Goal: Task Accomplishment & Management: Use online tool/utility

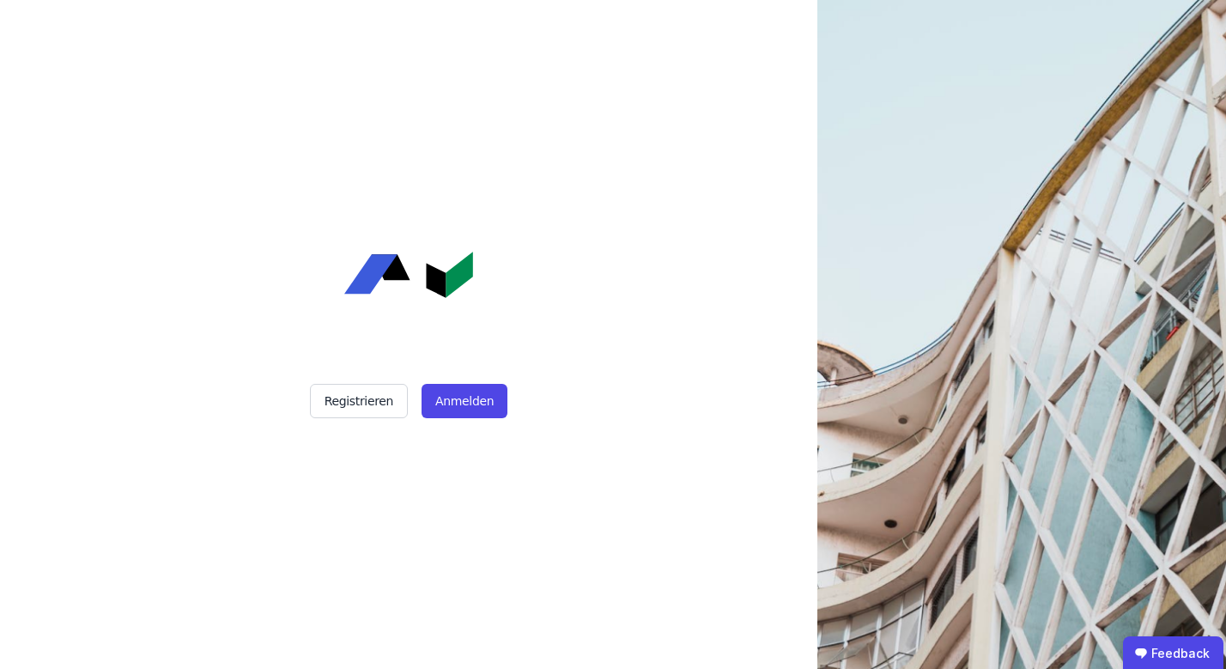
click at [470, 437] on div "Registrieren Anmelden" at bounding box center [408, 334] width 429 height 669
click at [476, 426] on div "Registrieren Anmelden" at bounding box center [408, 334] width 429 height 669
click at [478, 405] on button "Anmelden" at bounding box center [464, 401] width 86 height 34
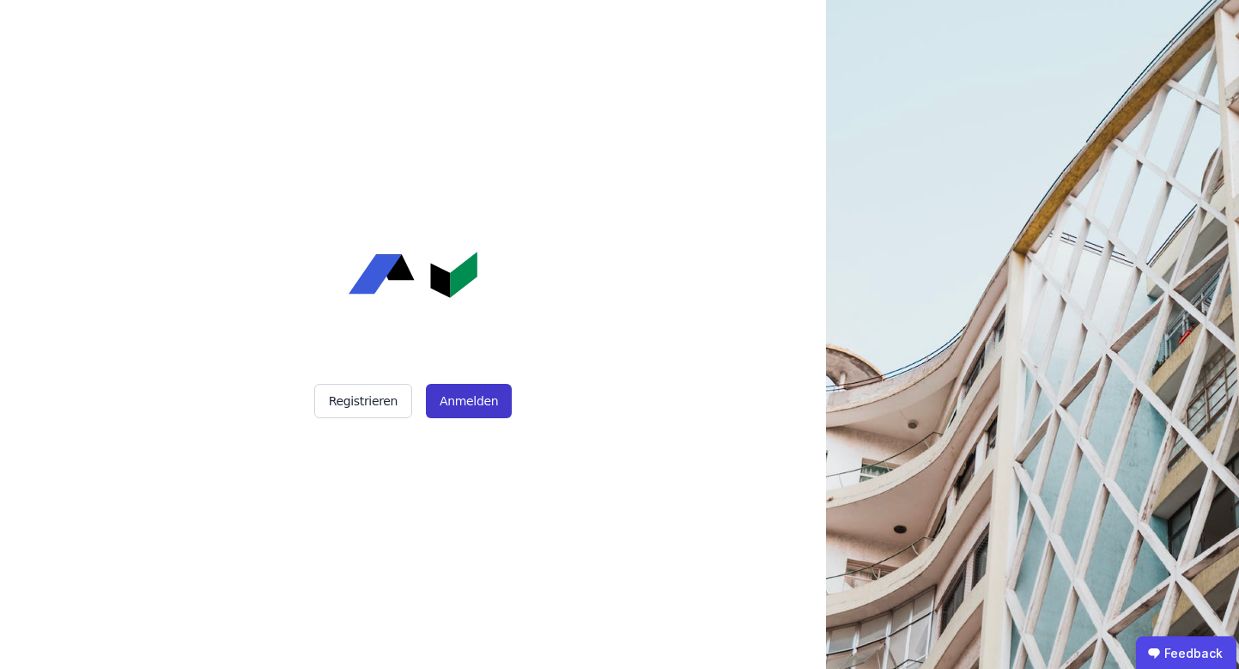
click at [476, 402] on button "Anmelden" at bounding box center [469, 401] width 86 height 34
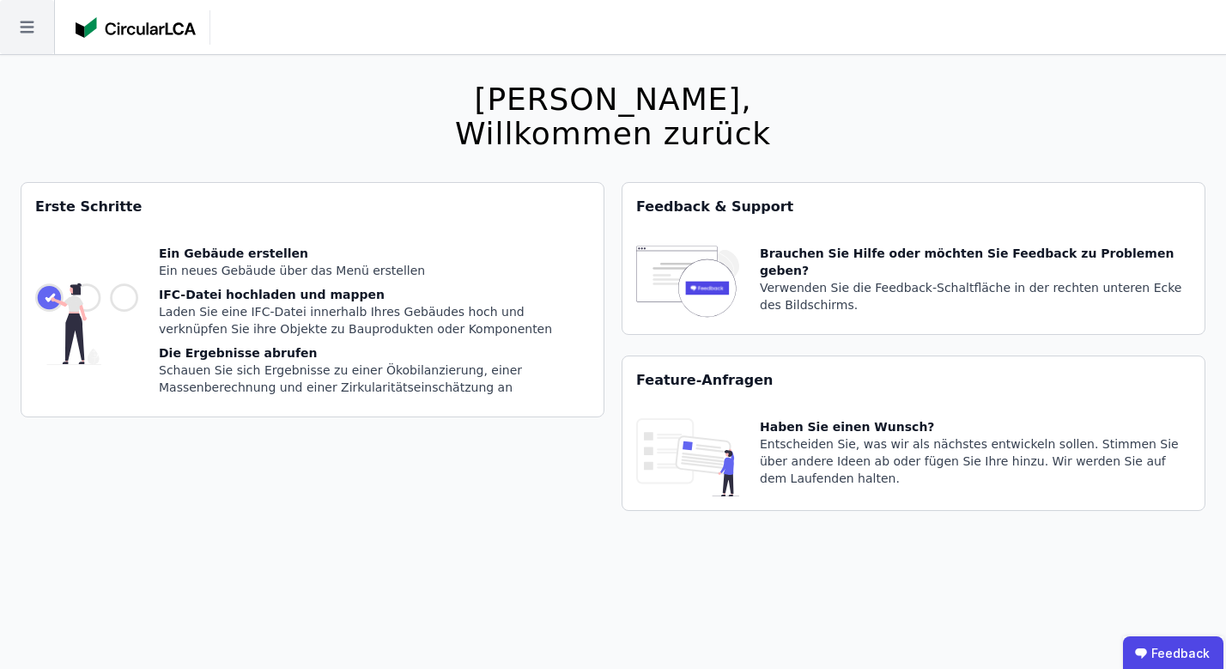
click at [13, 23] on icon at bounding box center [27, 27] width 54 height 54
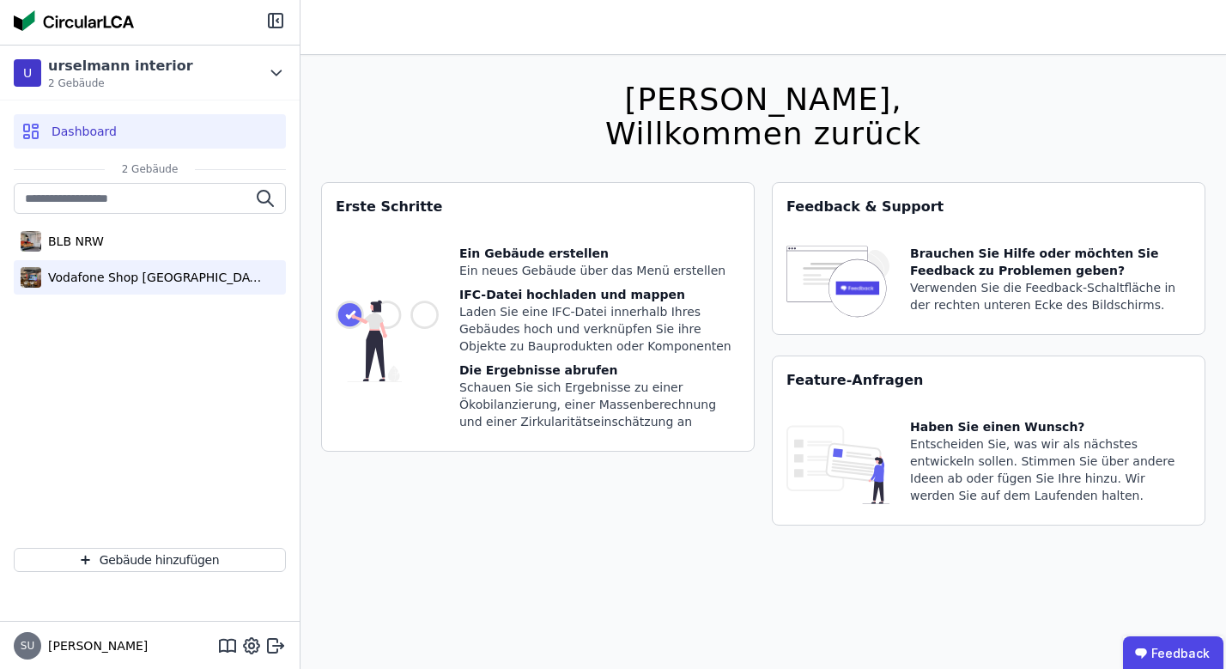
click at [123, 273] on div "Vodafone Shop [GEOGRAPHIC_DATA]" at bounding box center [152, 277] width 223 height 17
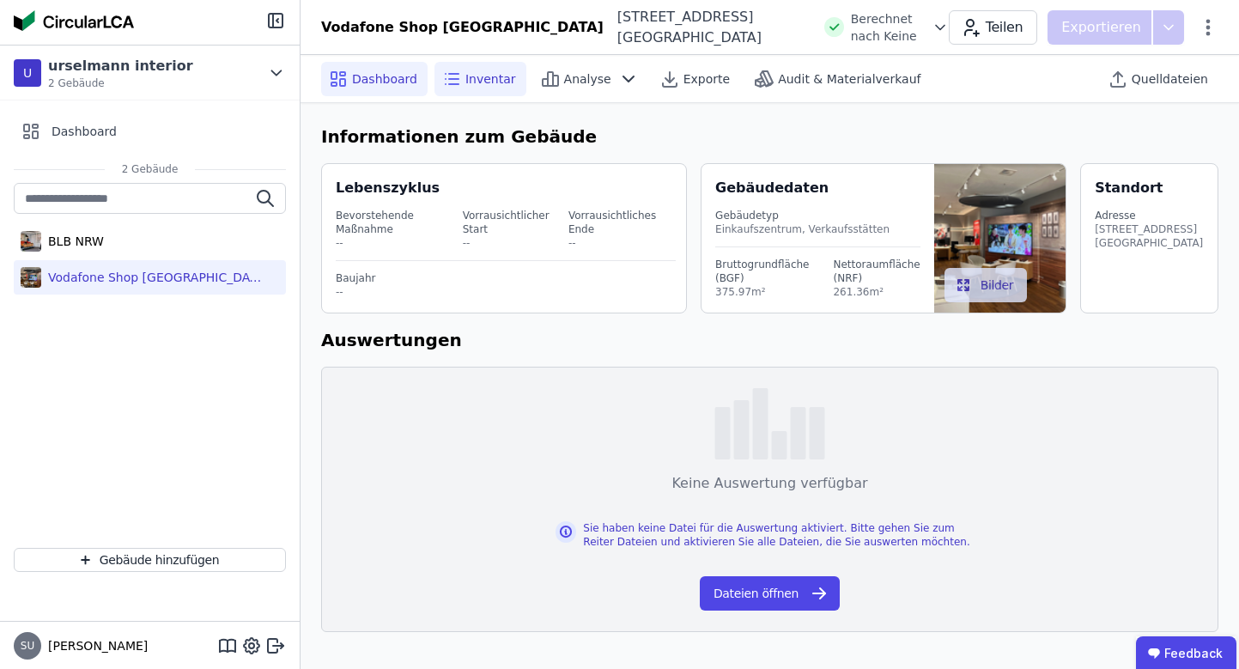
click at [476, 82] on span "Inventar" at bounding box center [490, 78] width 51 height 17
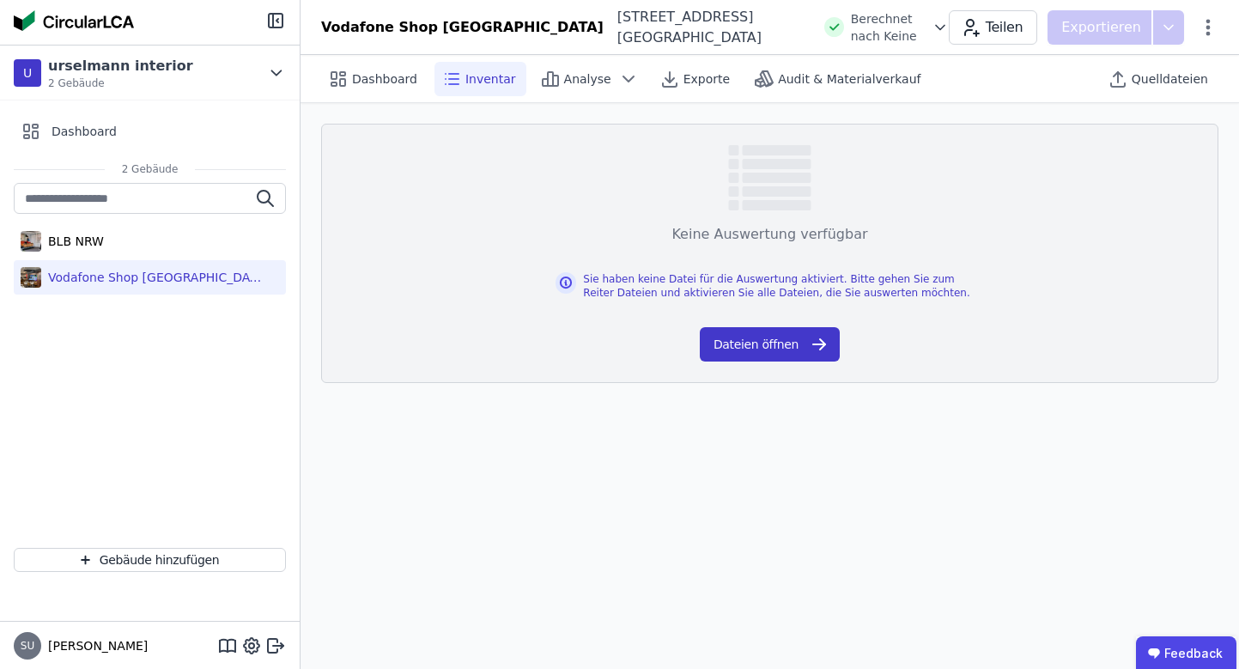
click at [831, 340] on button "Dateien öffnen" at bounding box center [770, 344] width 140 height 34
